Goal: Task Accomplishment & Management: Use online tool/utility

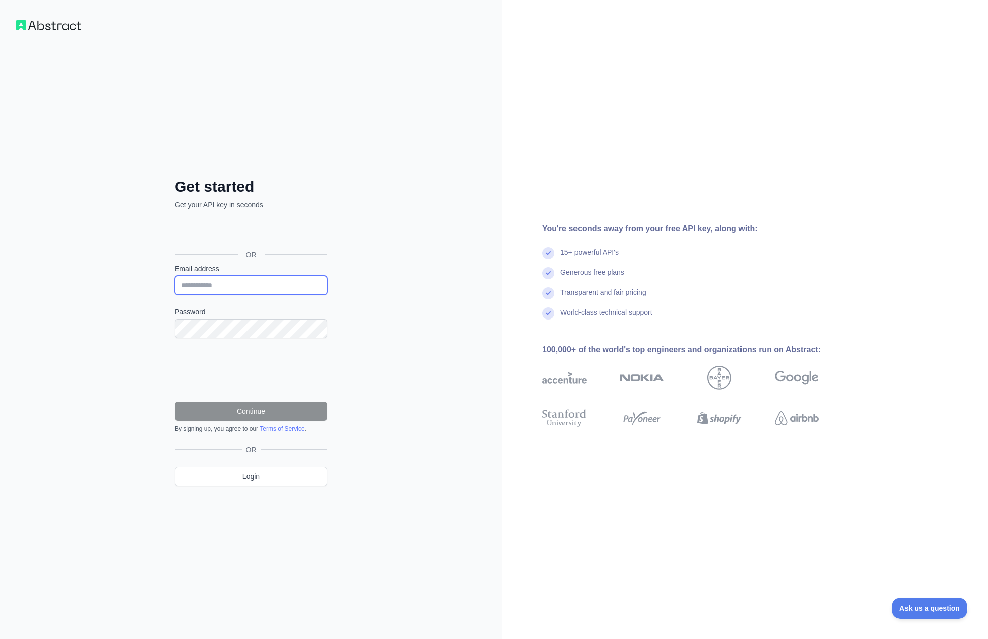
click at [263, 285] on input "Email address" at bounding box center [251, 285] width 153 height 19
type input "**********"
drag, startPoint x: 254, startPoint y: 287, endPoint x: 71, endPoint y: 270, distance: 183.5
click at [71, 270] on div "**********" at bounding box center [251, 319] width 502 height 639
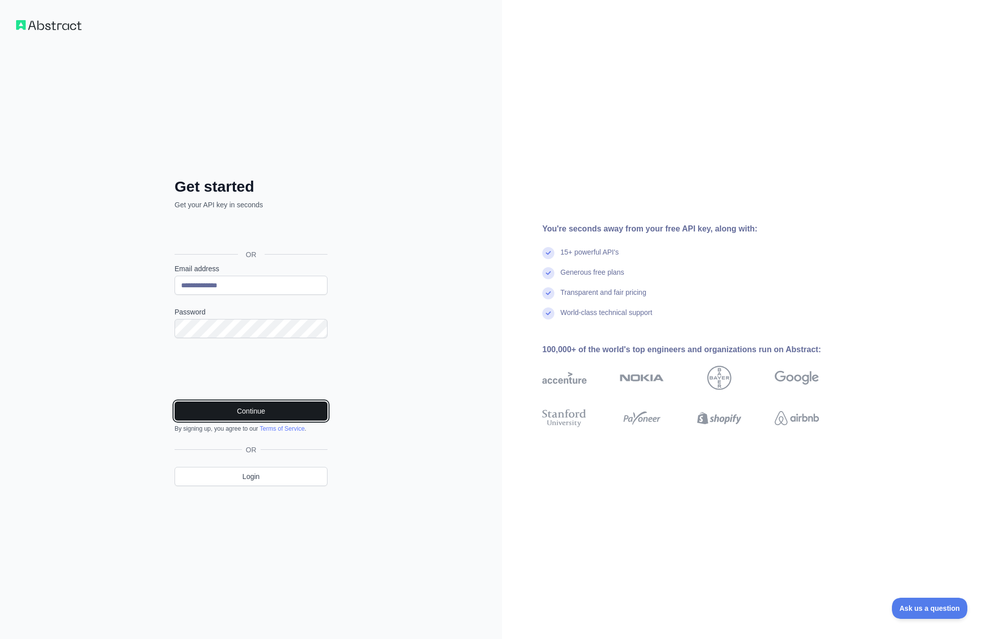
click at [242, 410] on button "Continue" at bounding box center [251, 411] width 153 height 19
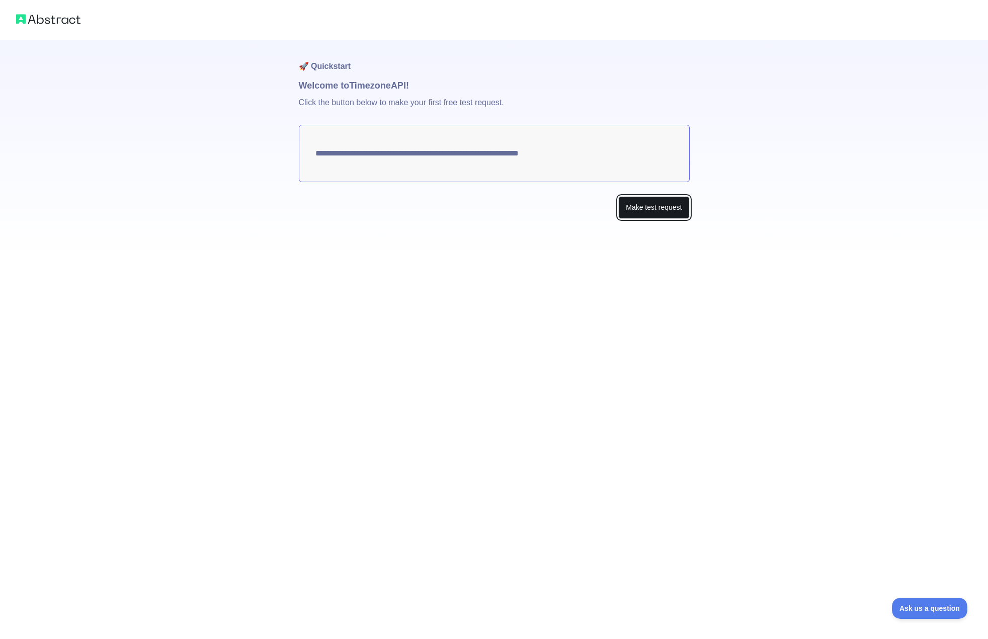
click at [659, 203] on button "Make test request" at bounding box center [654, 207] width 71 height 23
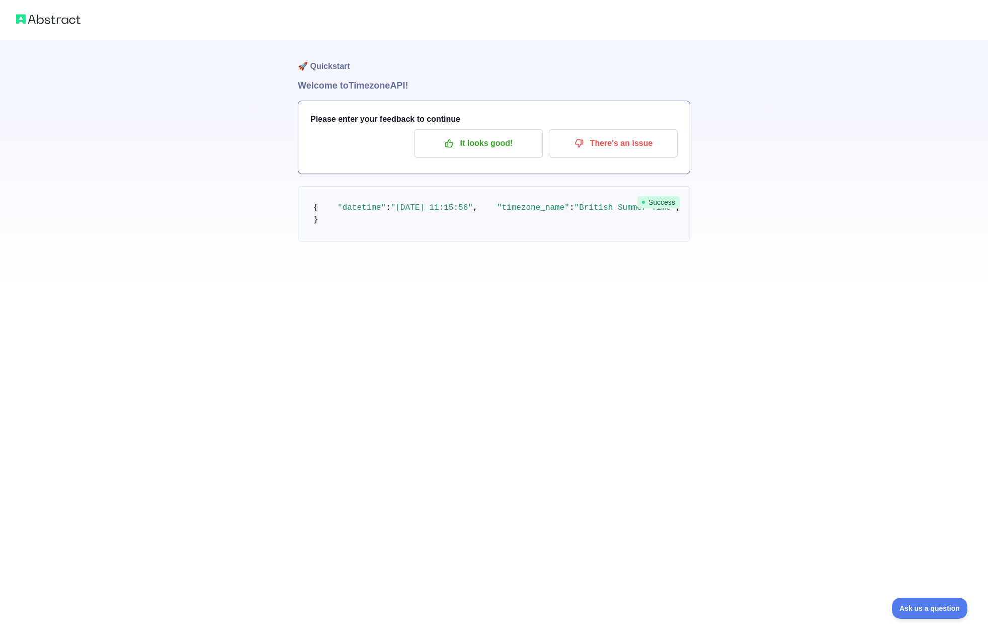
click at [56, 15] on img at bounding box center [48, 19] width 64 height 14
click at [56, 19] on img at bounding box center [48, 19] width 64 height 14
click at [314, 71] on h1 "🚀 Quickstart" at bounding box center [494, 59] width 393 height 38
click at [322, 69] on h1 "🚀 Quickstart" at bounding box center [494, 59] width 393 height 38
click at [62, 22] on img at bounding box center [48, 19] width 64 height 14
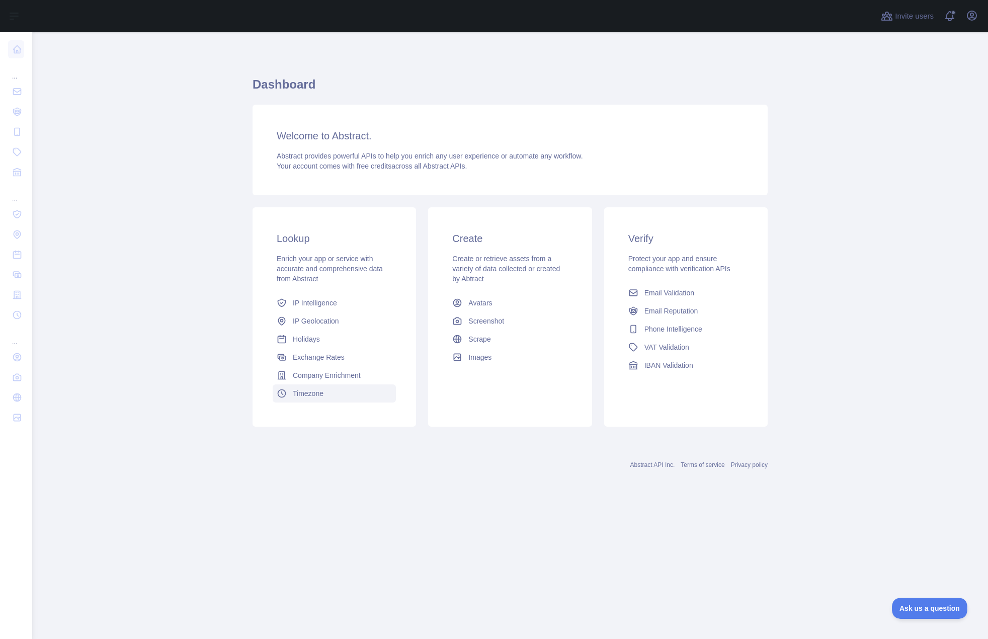
click at [309, 393] on span "Timezone" at bounding box center [308, 394] width 31 height 10
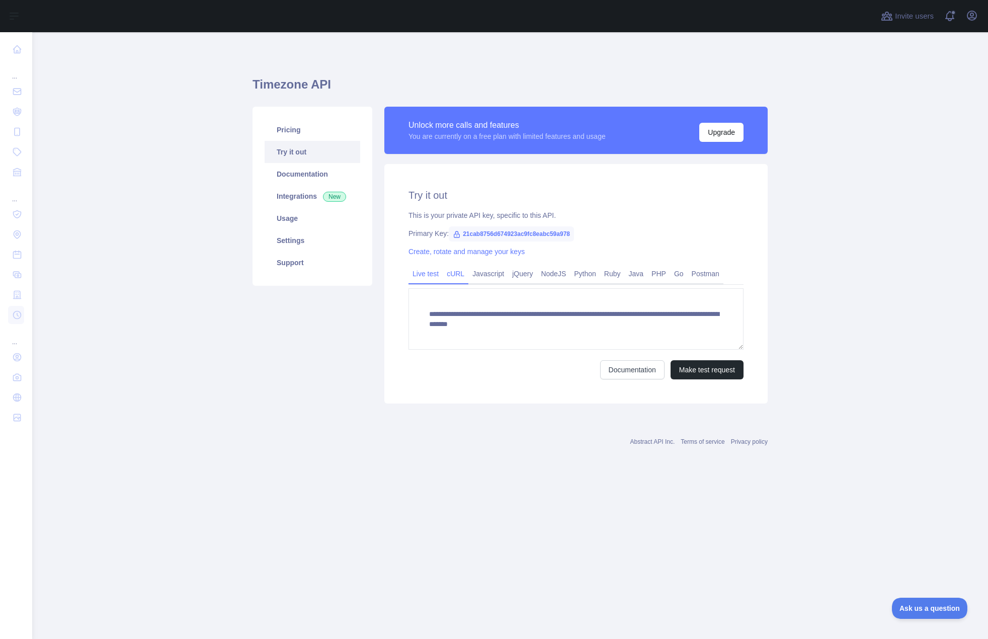
click at [458, 273] on link "cURL" at bounding box center [456, 274] width 26 height 16
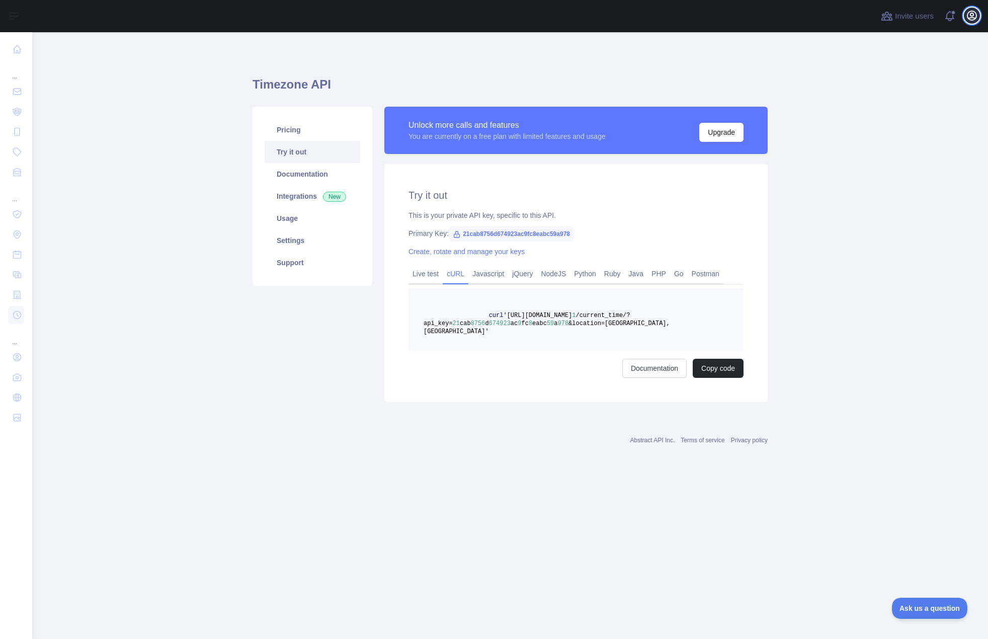
click at [975, 20] on icon "button" at bounding box center [972, 16] width 12 height 12
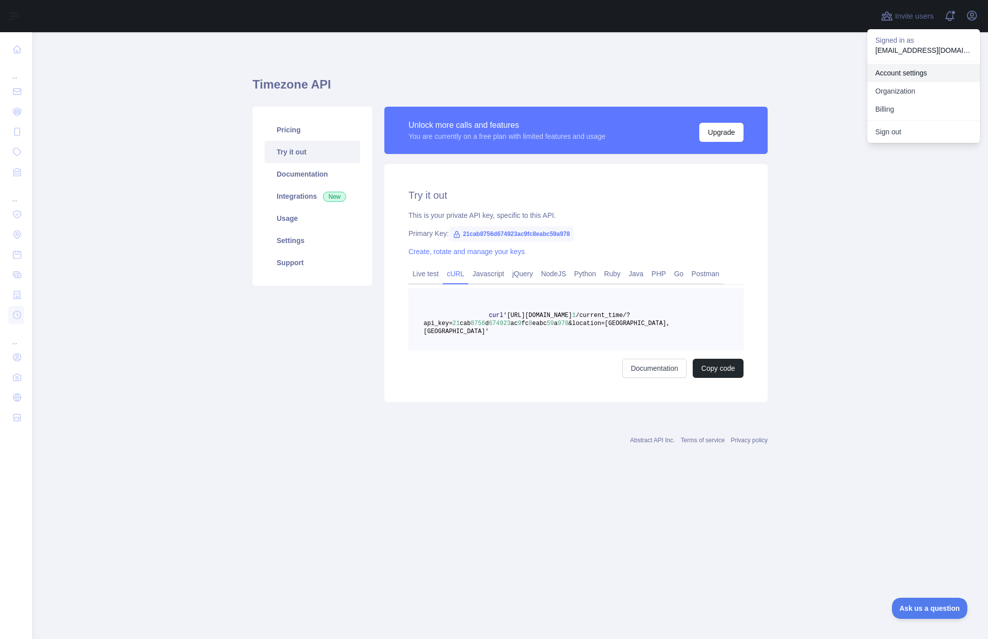
click at [913, 71] on link "Account settings" at bounding box center [924, 73] width 113 height 18
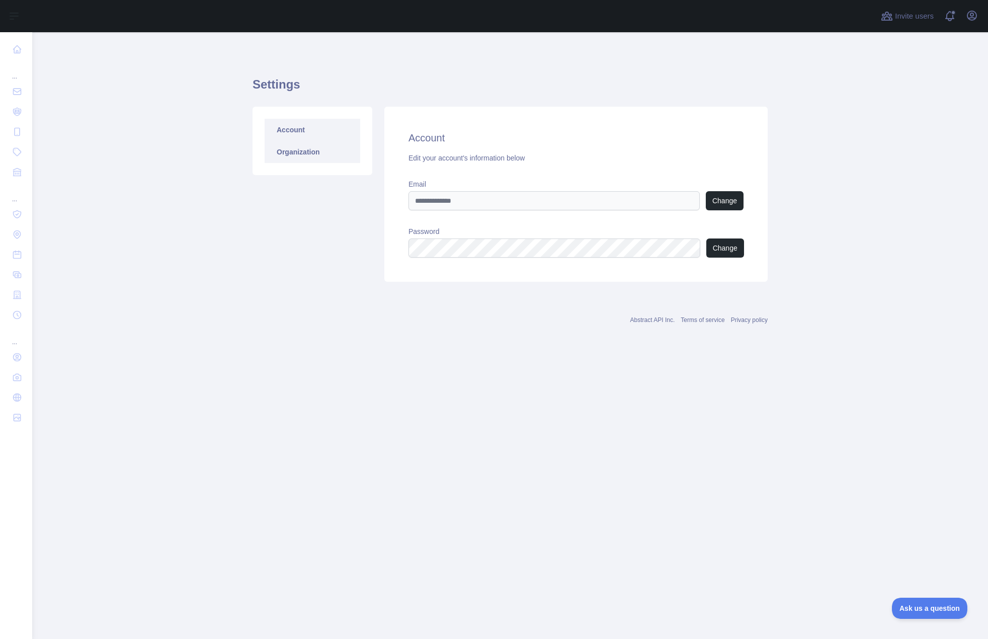
click at [310, 152] on link "Organization" at bounding box center [313, 152] width 96 height 22
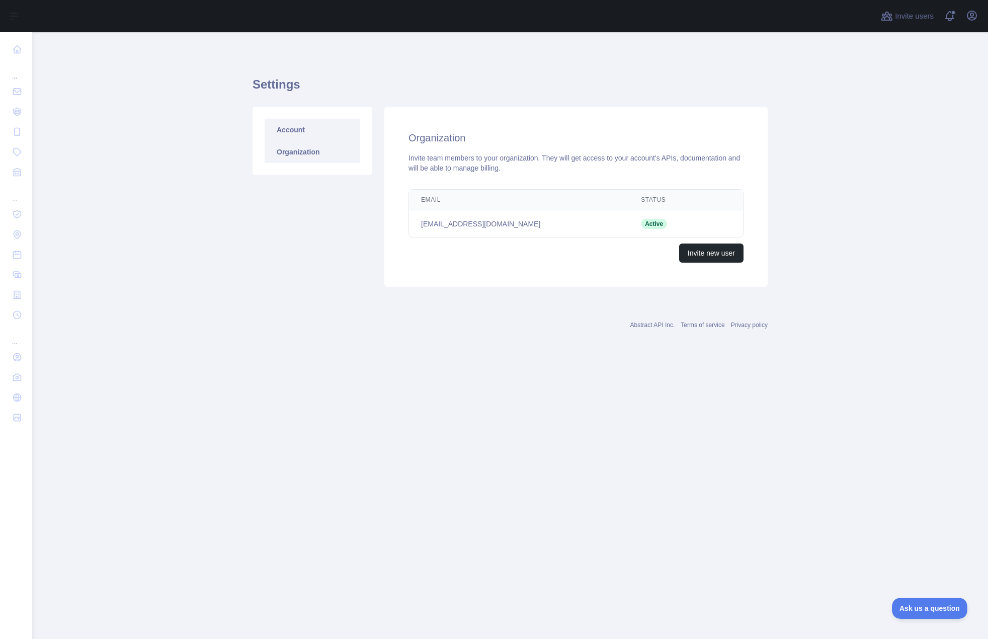
click at [301, 133] on link "Account" at bounding box center [313, 130] width 96 height 22
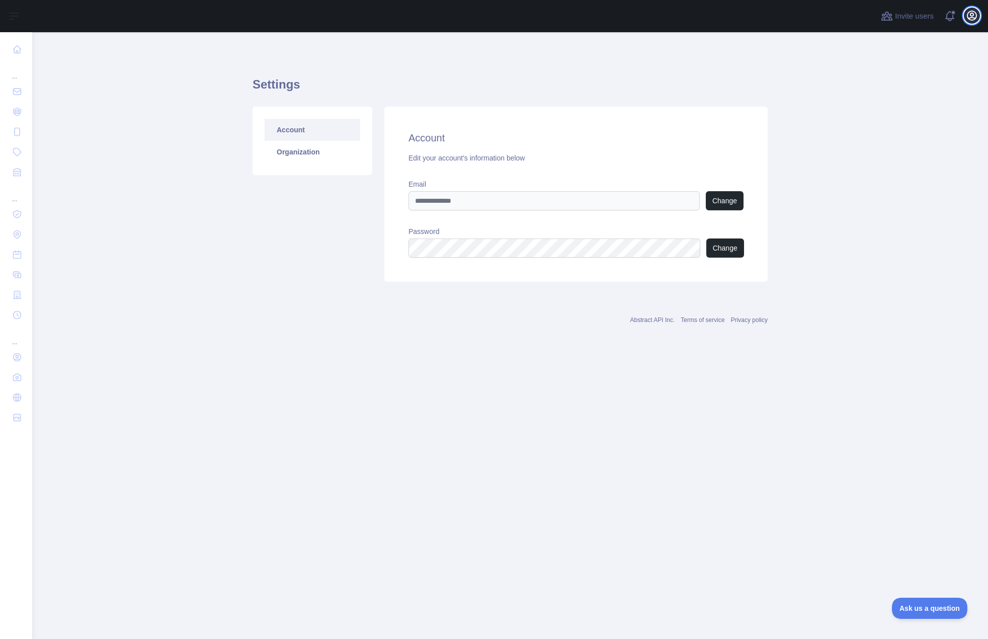
click at [972, 20] on icon "button" at bounding box center [972, 15] width 9 height 9
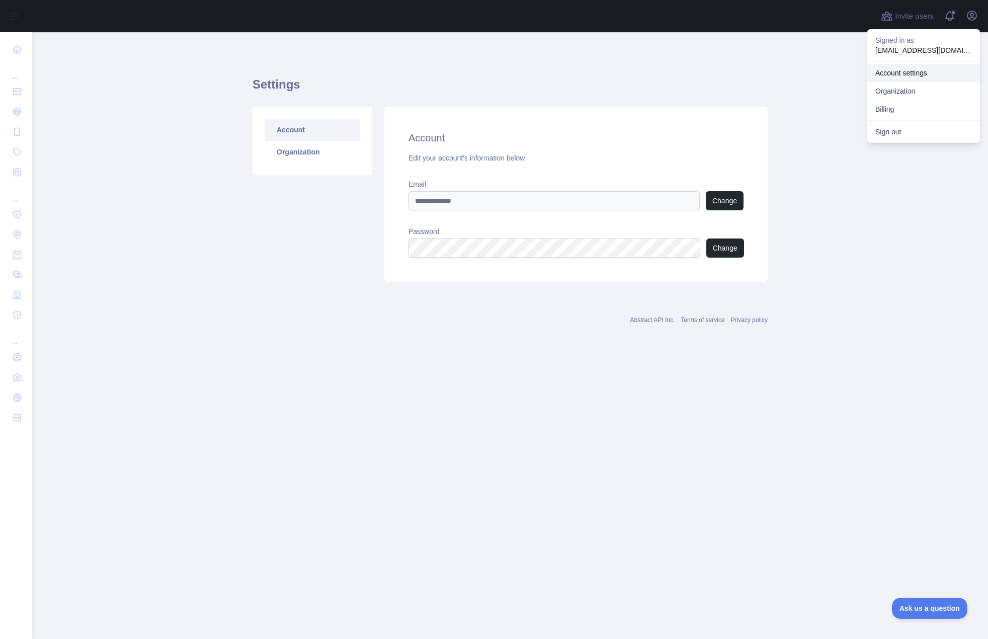
click at [902, 77] on link "Account settings" at bounding box center [924, 73] width 113 height 18
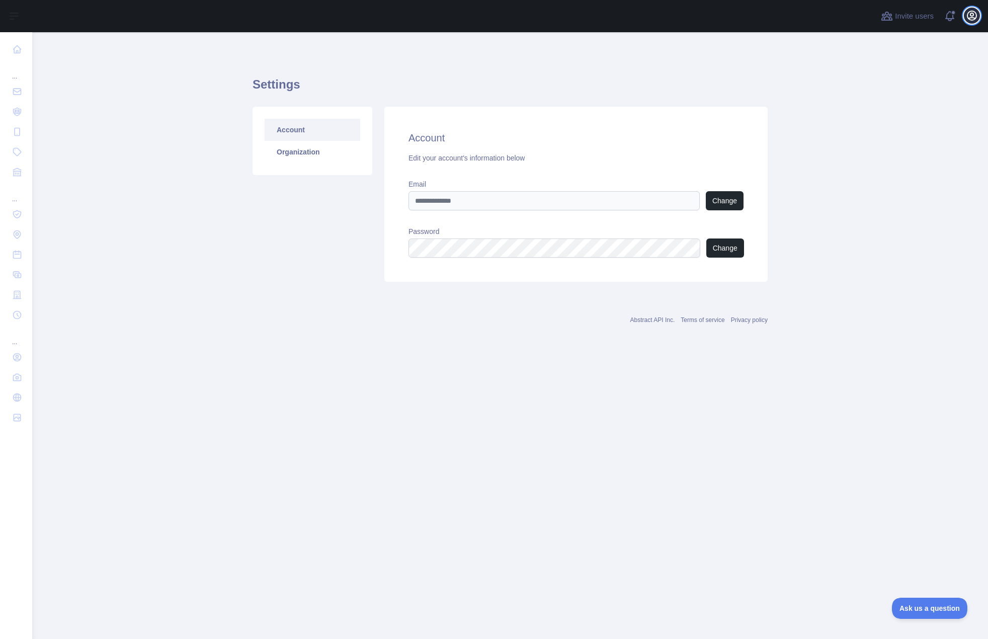
click at [973, 12] on icon "button" at bounding box center [972, 15] width 9 height 9
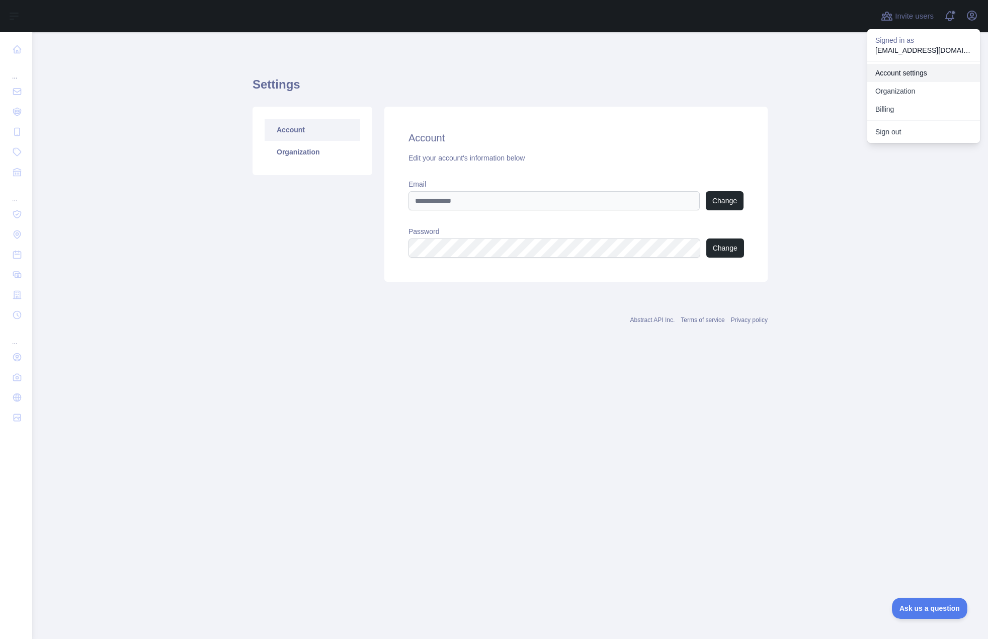
click at [908, 70] on link "Account settings" at bounding box center [924, 73] width 113 height 18
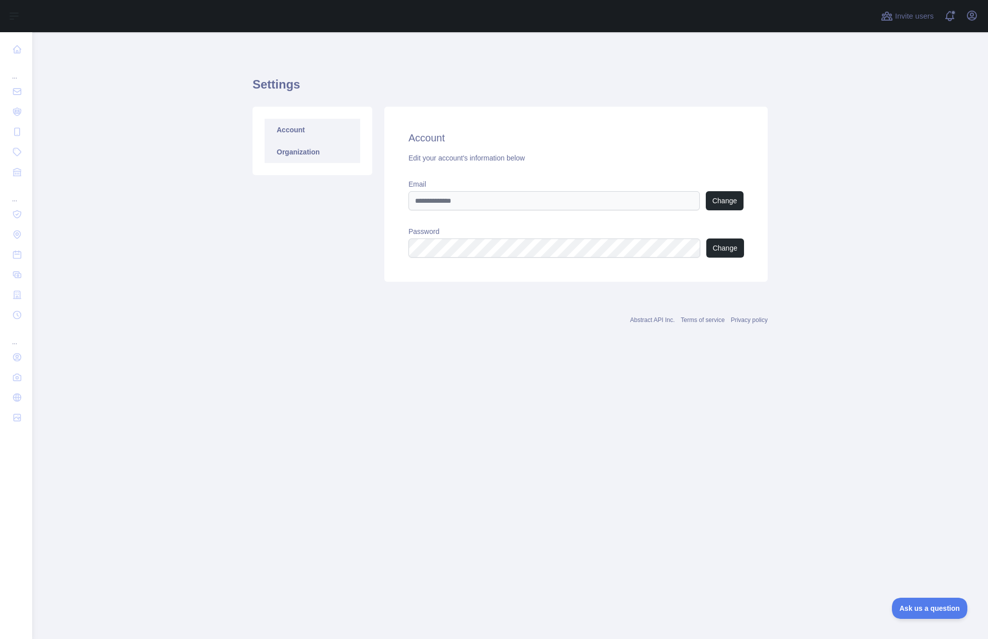
click at [305, 150] on link "Organization" at bounding box center [313, 152] width 96 height 22
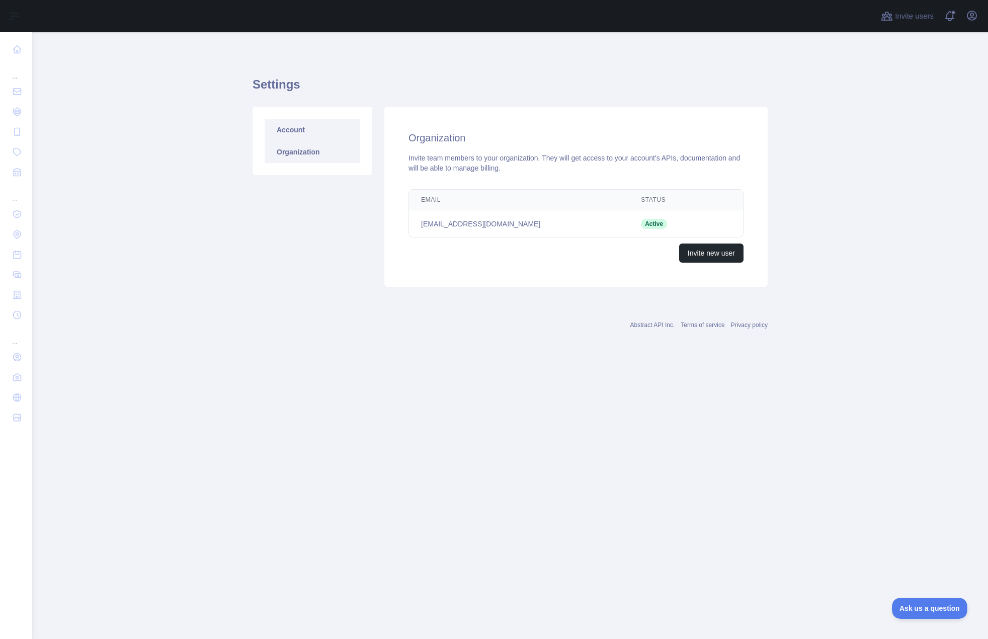
click at [303, 125] on link "Account" at bounding box center [313, 130] width 96 height 22
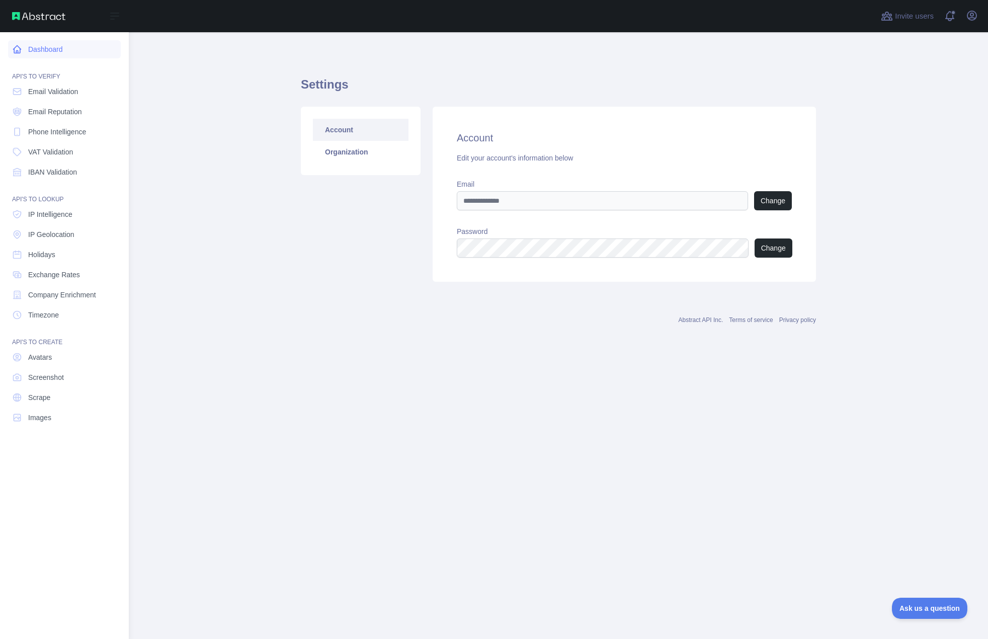
click at [52, 48] on link "Dashboard" at bounding box center [64, 49] width 113 height 18
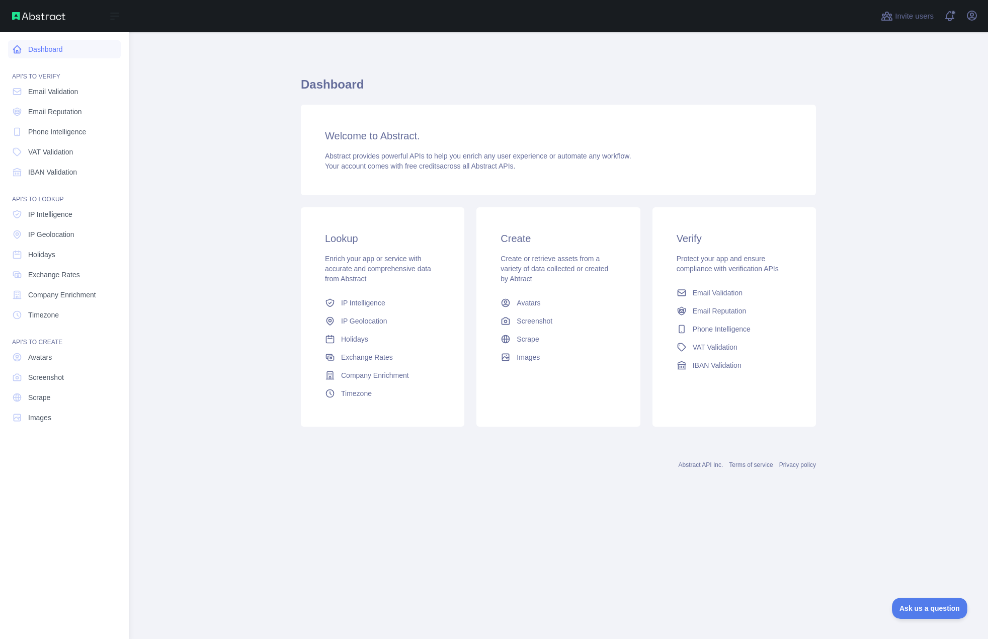
click at [52, 49] on link "Dashboard" at bounding box center [64, 49] width 113 height 18
